Goal: Transaction & Acquisition: Purchase product/service

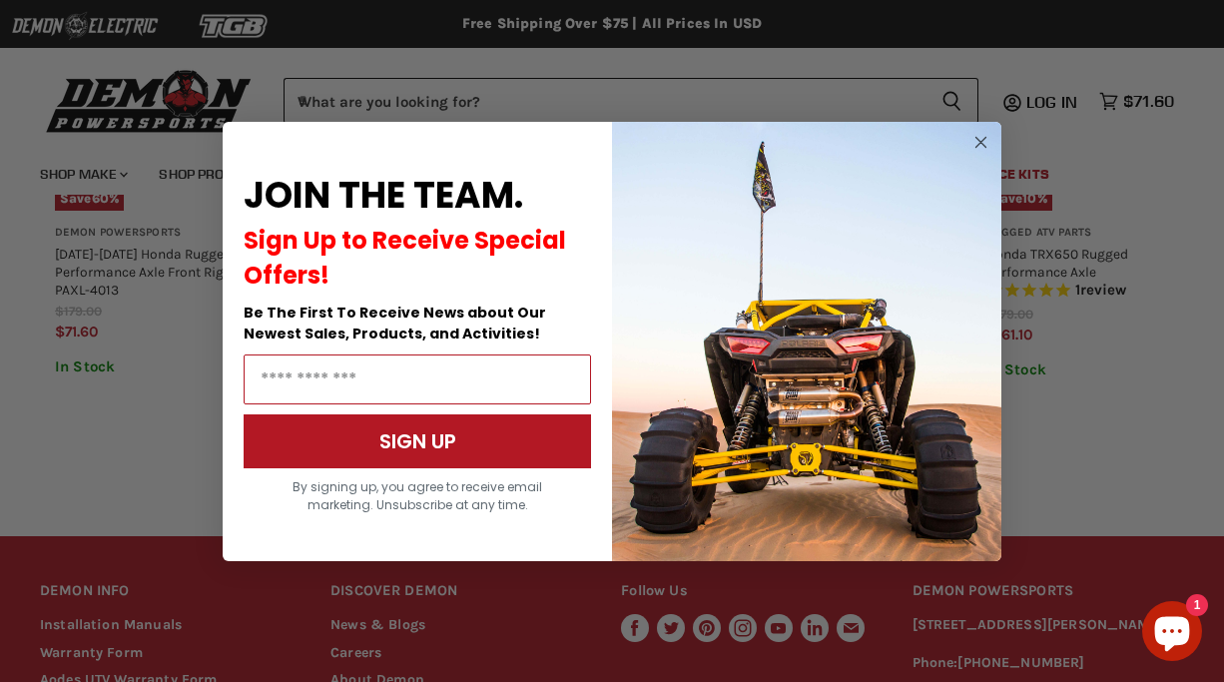
scroll to position [1503, 0]
